Goal: Task Accomplishment & Management: Manage account settings

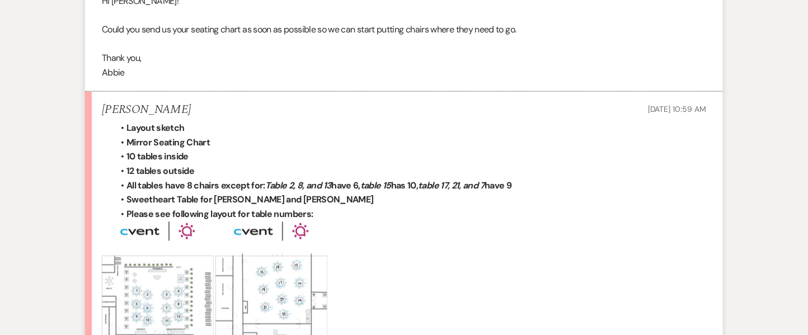
scroll to position [420, 0]
drag, startPoint x: 809, startPoint y: 2, endPoint x: 231, endPoint y: 182, distance: 606.2
click at [231, 182] on strong "All tables have 8 chairs except for: Table 2, 8, and 13 have 6, table 15 has 10…" at bounding box center [319, 185] width 385 height 12
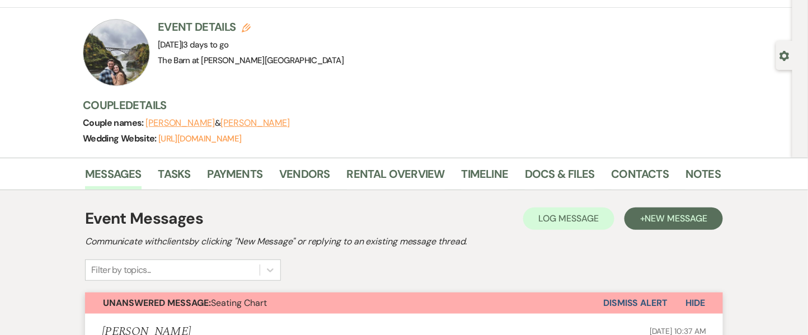
scroll to position [1, 0]
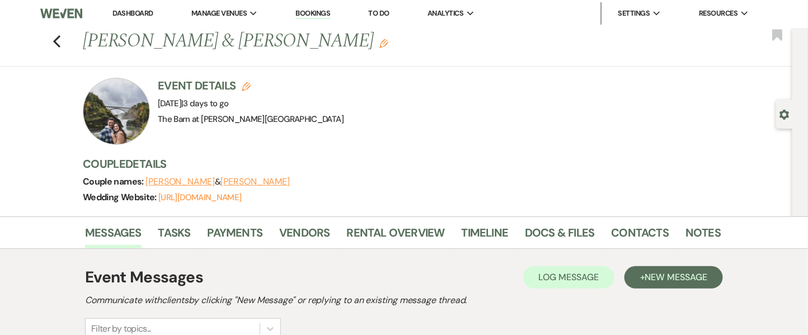
click at [127, 15] on link "Dashboard" at bounding box center [133, 13] width 40 height 10
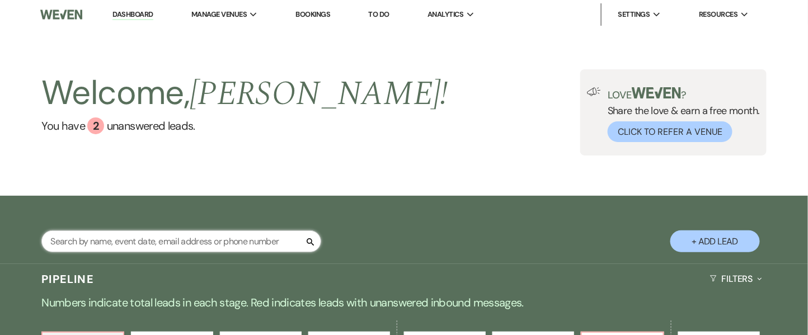
click at [137, 247] on input "text" at bounding box center [181, 242] width 280 height 22
paste input "[PERSON_NAME]"
type input "[PERSON_NAME]"
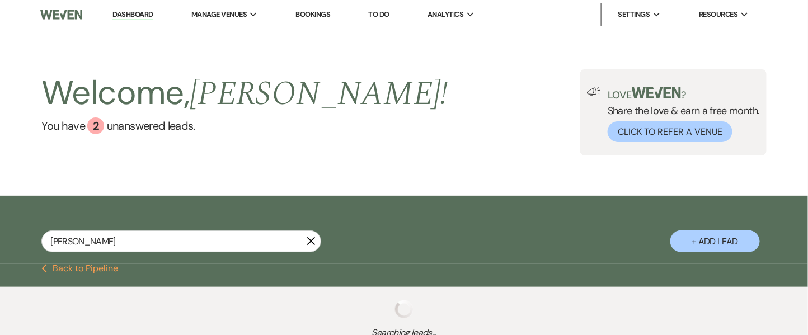
scroll to position [90, 0]
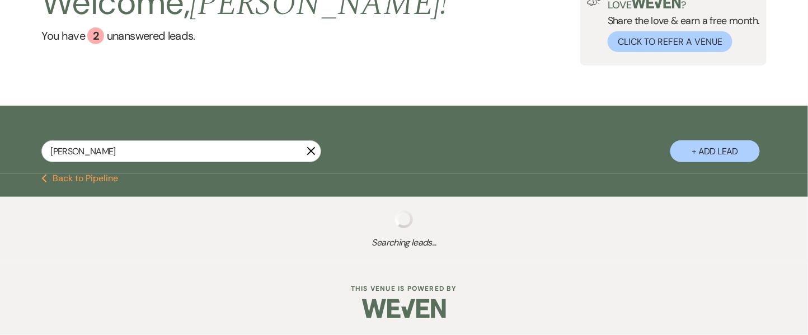
select select "8"
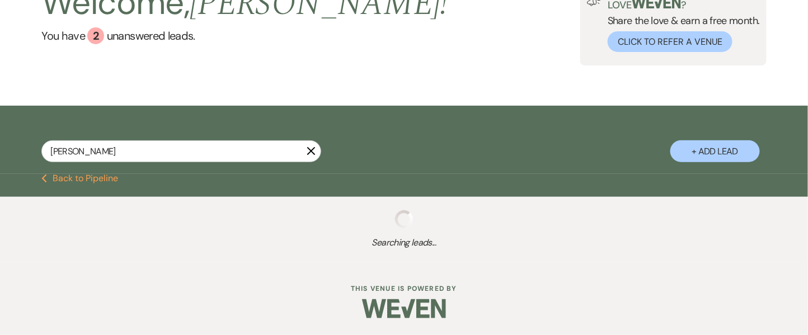
select select "8"
select select "5"
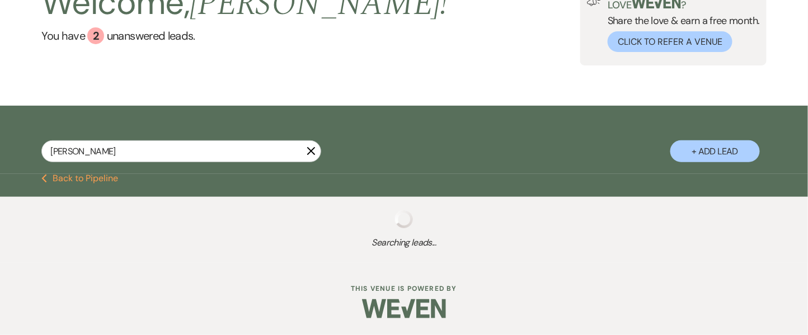
select select "8"
select select "5"
select select "8"
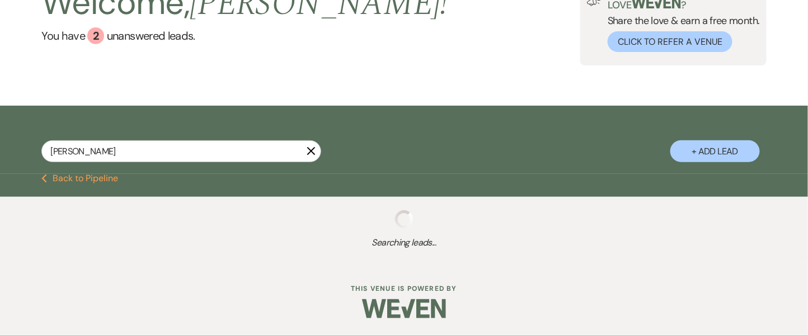
select select "8"
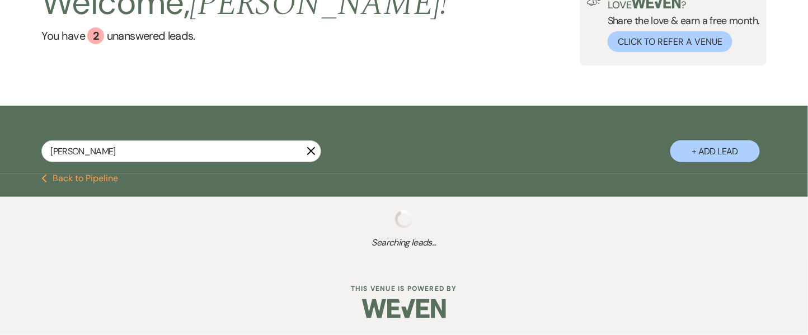
select select "8"
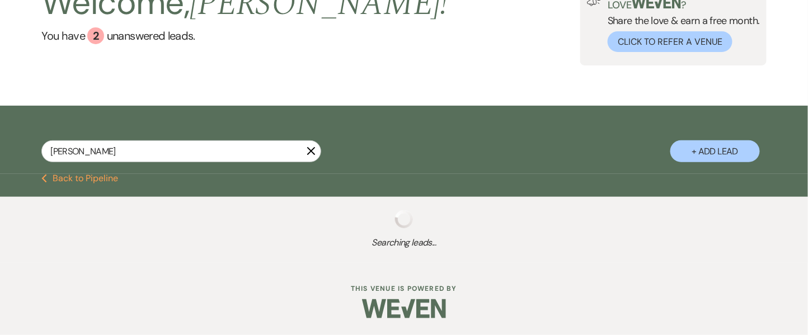
select select "8"
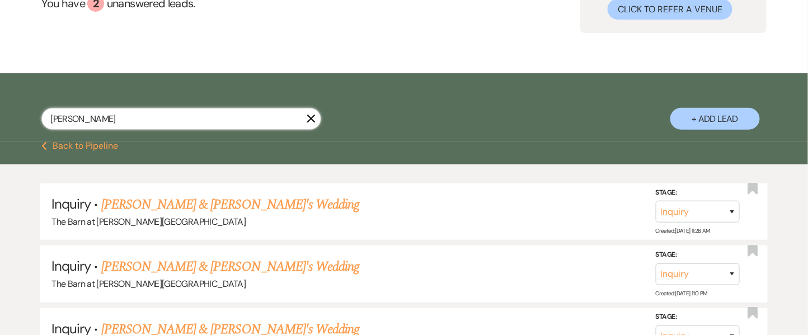
scroll to position [127, 0]
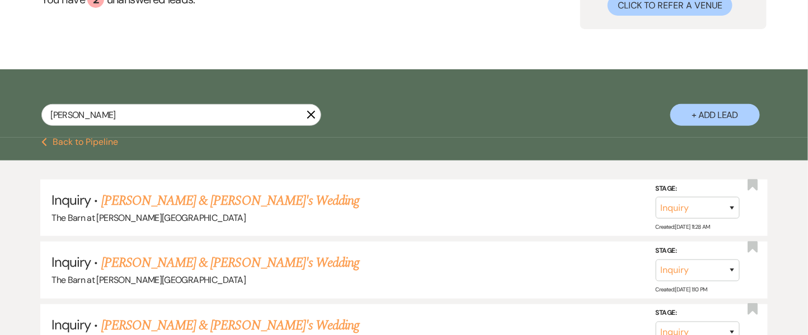
click at [101, 146] on button "Previous Back to Pipeline" at bounding box center [79, 142] width 77 height 9
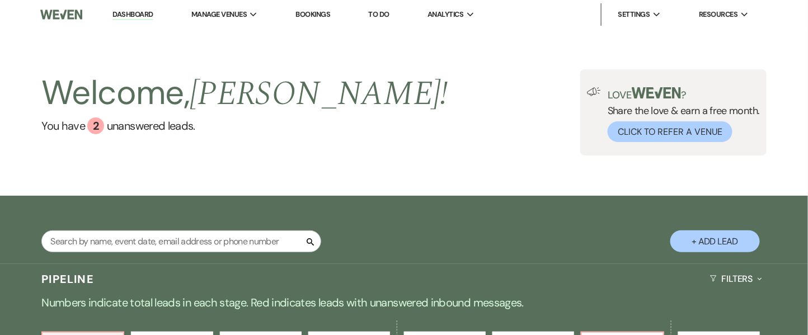
scroll to position [293, 0]
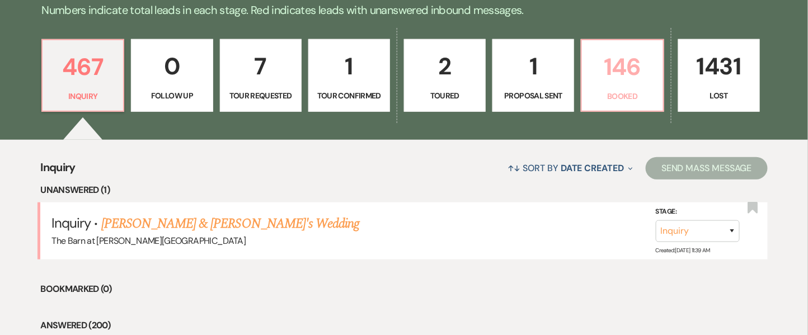
click at [634, 58] on p "146" at bounding box center [622, 67] width 67 height 38
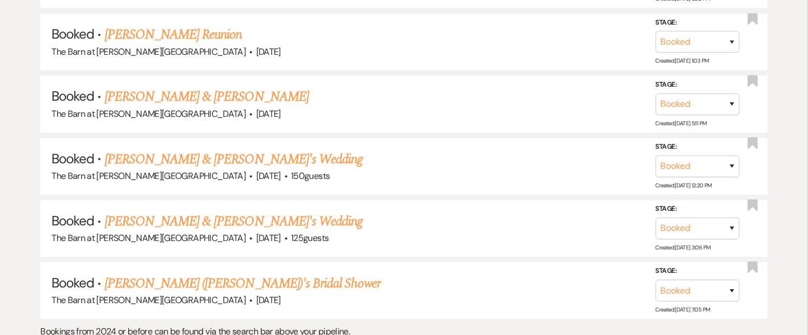
scroll to position [6729, 0]
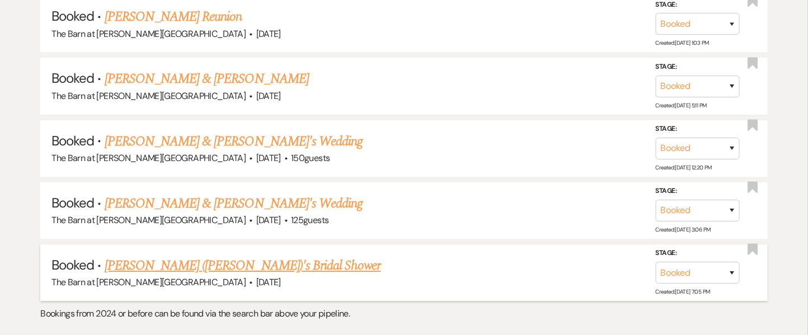
click at [229, 256] on link "[PERSON_NAME] ([PERSON_NAME])'s Bridal Shower" at bounding box center [243, 266] width 277 height 20
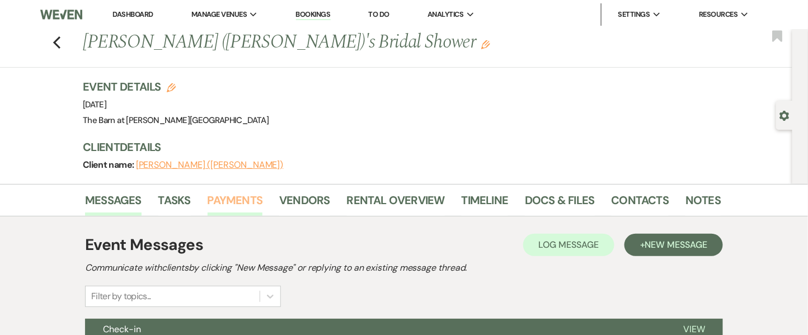
click at [231, 200] on link "Payments" at bounding box center [235, 203] width 55 height 25
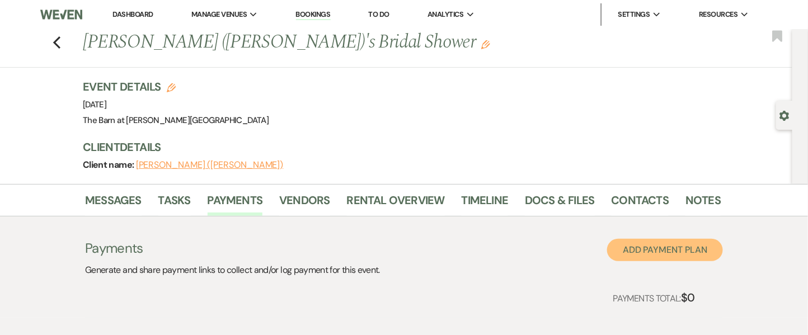
click at [631, 249] on button "Add Payment Plan" at bounding box center [665, 250] width 116 height 22
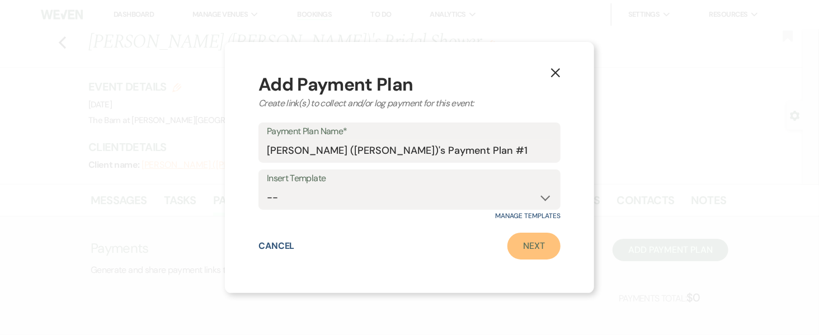
click at [526, 239] on link "Next" at bounding box center [534, 246] width 53 height 27
select select "2"
select select "percentage"
select select "true"
select select "client"
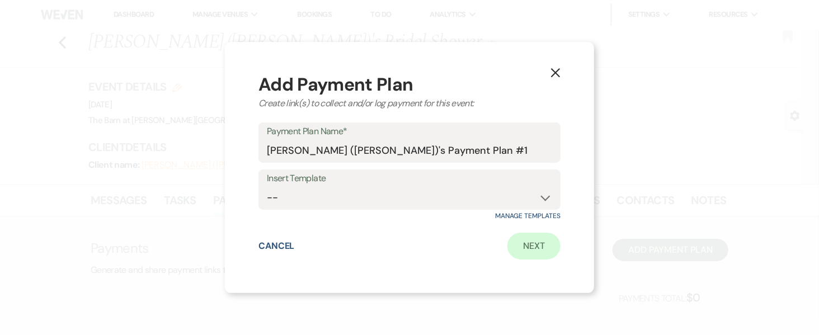
select select "weeks"
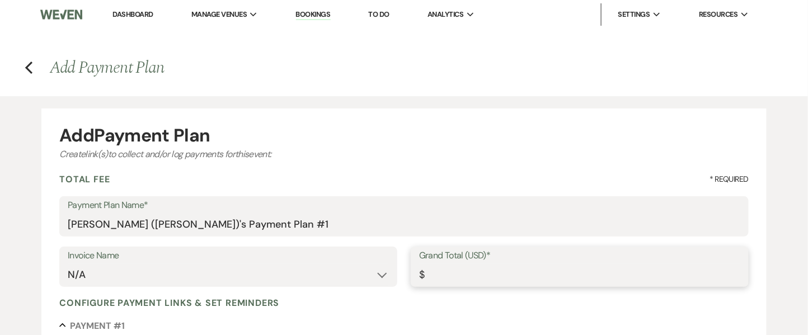
click at [462, 268] on input "Grand Total (USD)*" at bounding box center [579, 275] width 321 height 22
type input "6"
type input "6.00"
type input "60"
type input "60.00"
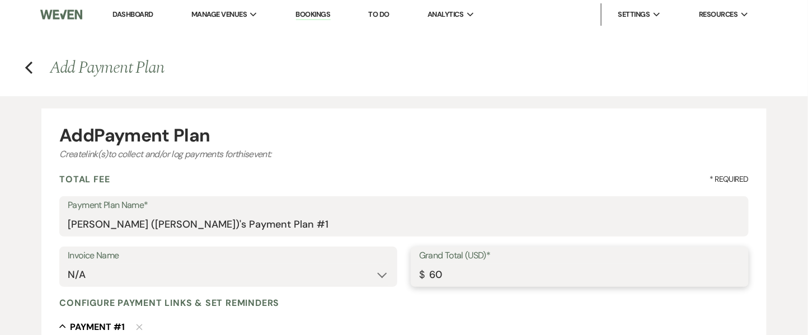
type input "600"
type input "600.00"
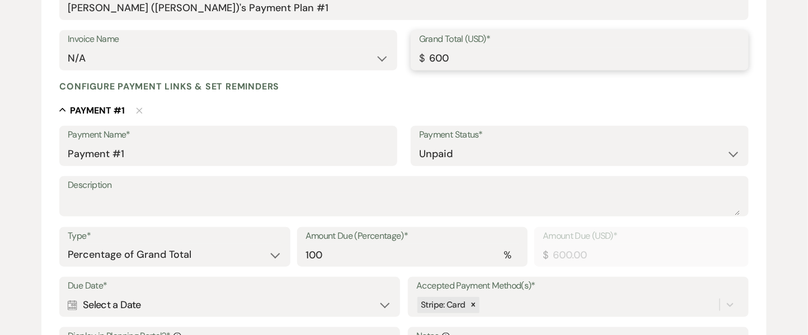
scroll to position [232, 0]
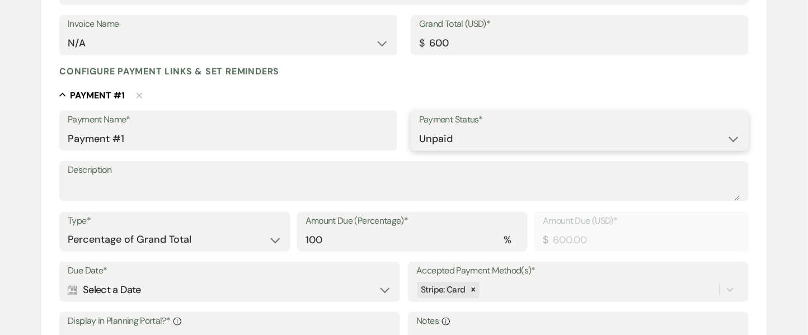
type input "600.00"
click at [458, 137] on select "Paid Unpaid" at bounding box center [579, 139] width 321 height 22
select select "1"
click at [419, 128] on select "Paid Unpaid" at bounding box center [579, 139] width 321 height 22
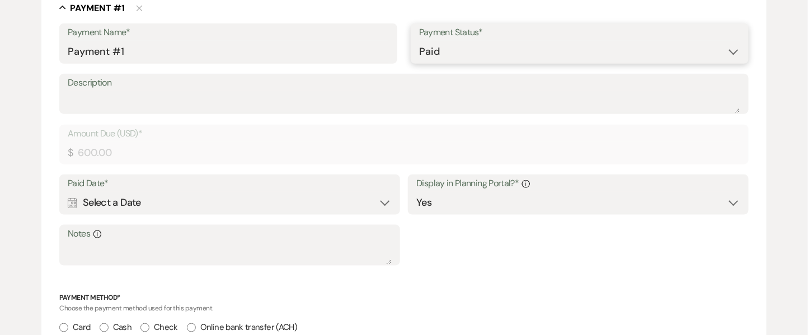
scroll to position [327, 0]
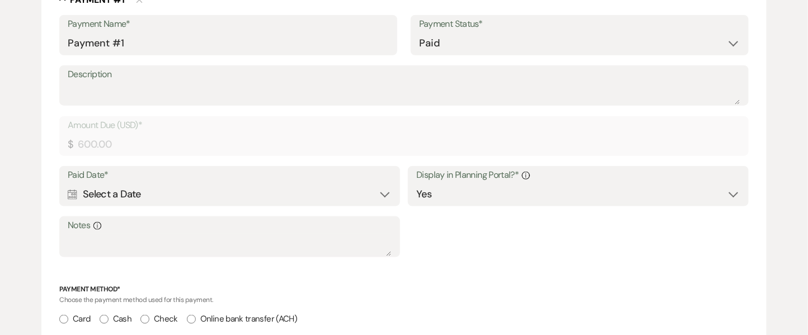
click at [152, 195] on div "Calendar Select a Date Expand" at bounding box center [230, 195] width 324 height 22
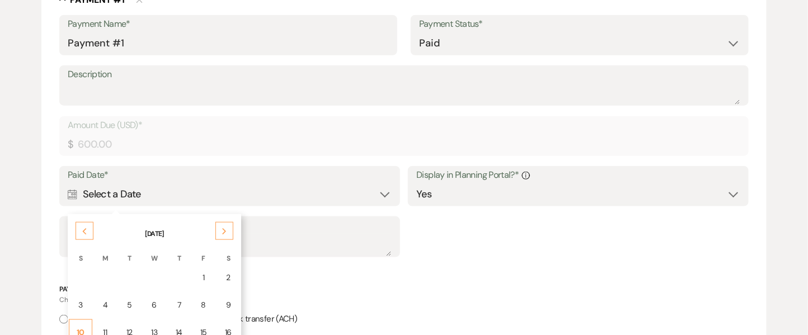
click at [82, 328] on div "10" at bounding box center [80, 333] width 9 height 12
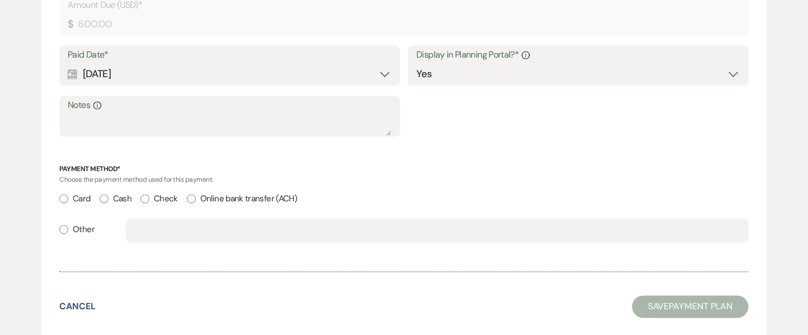
scroll to position [460, 0]
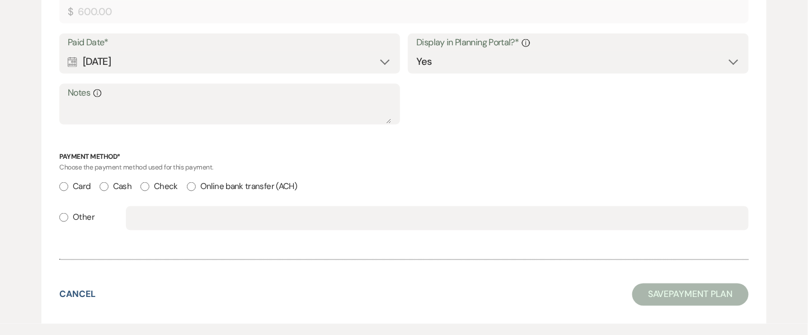
click at [68, 218] on label "Other" at bounding box center [76, 217] width 35 height 15
click at [68, 218] on input "Other" at bounding box center [63, 217] width 9 height 9
radio input "true"
click at [129, 219] on div at bounding box center [437, 219] width 623 height 24
click at [132, 220] on div at bounding box center [437, 219] width 623 height 24
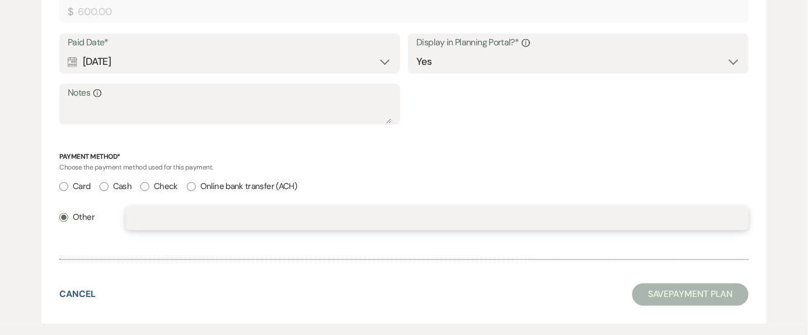
click at [152, 222] on input "text" at bounding box center [437, 219] width 606 height 22
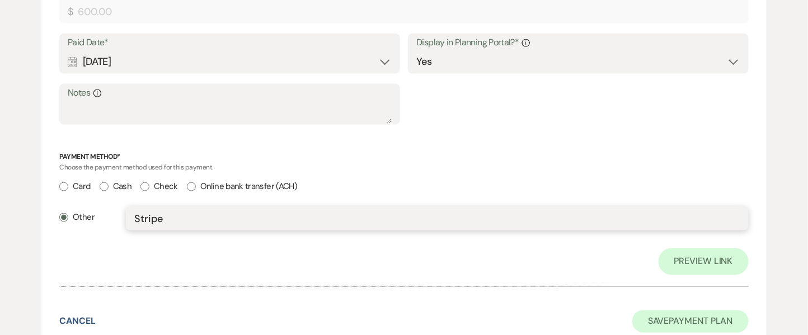
type input "Stripe"
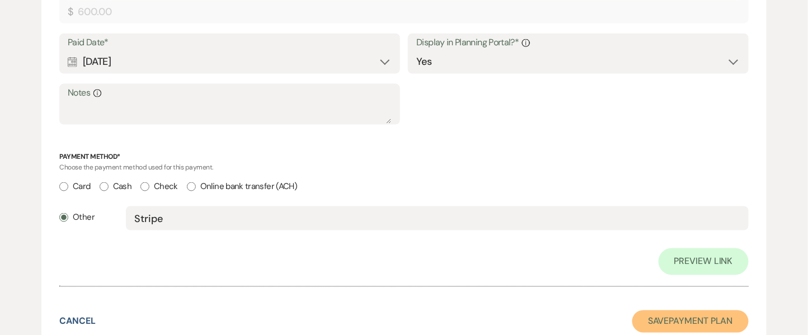
click at [676, 323] on button "Save Payment Plan" at bounding box center [691, 322] width 116 height 22
